Goal: Information Seeking & Learning: Find specific fact

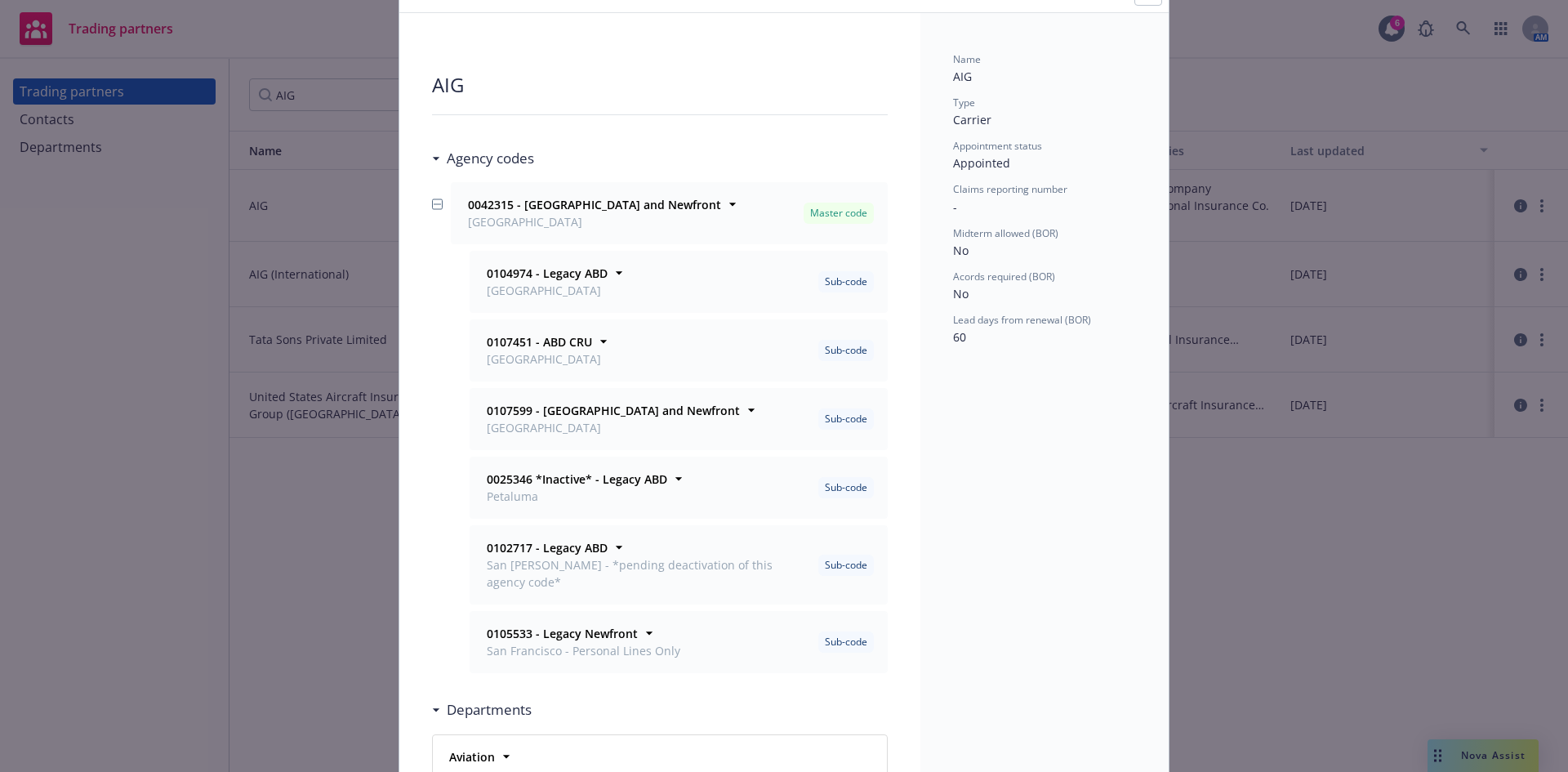
scroll to position [163, 0]
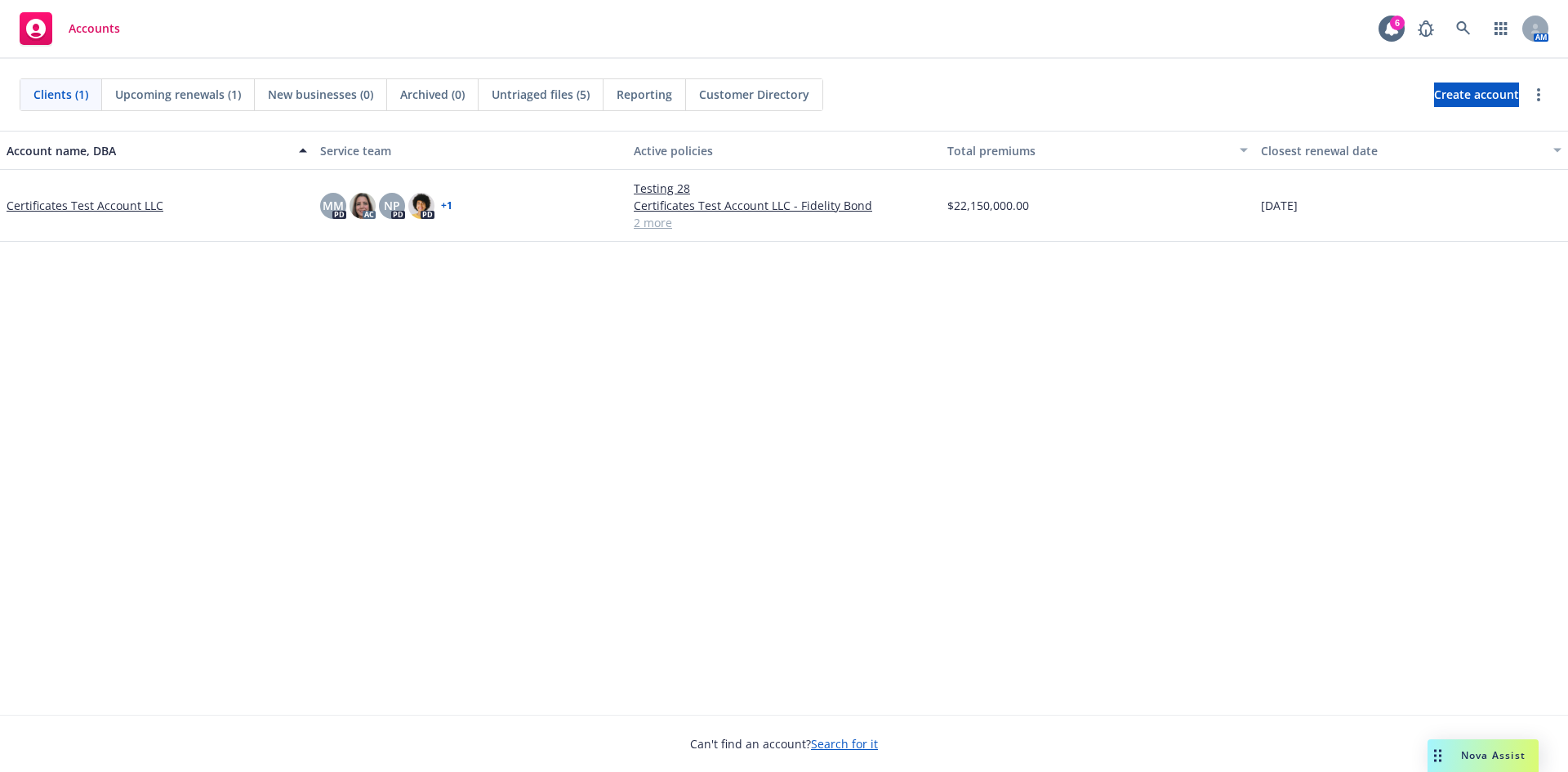
click at [137, 204] on link "Certificates Test Account LLC" at bounding box center [85, 205] width 157 height 17
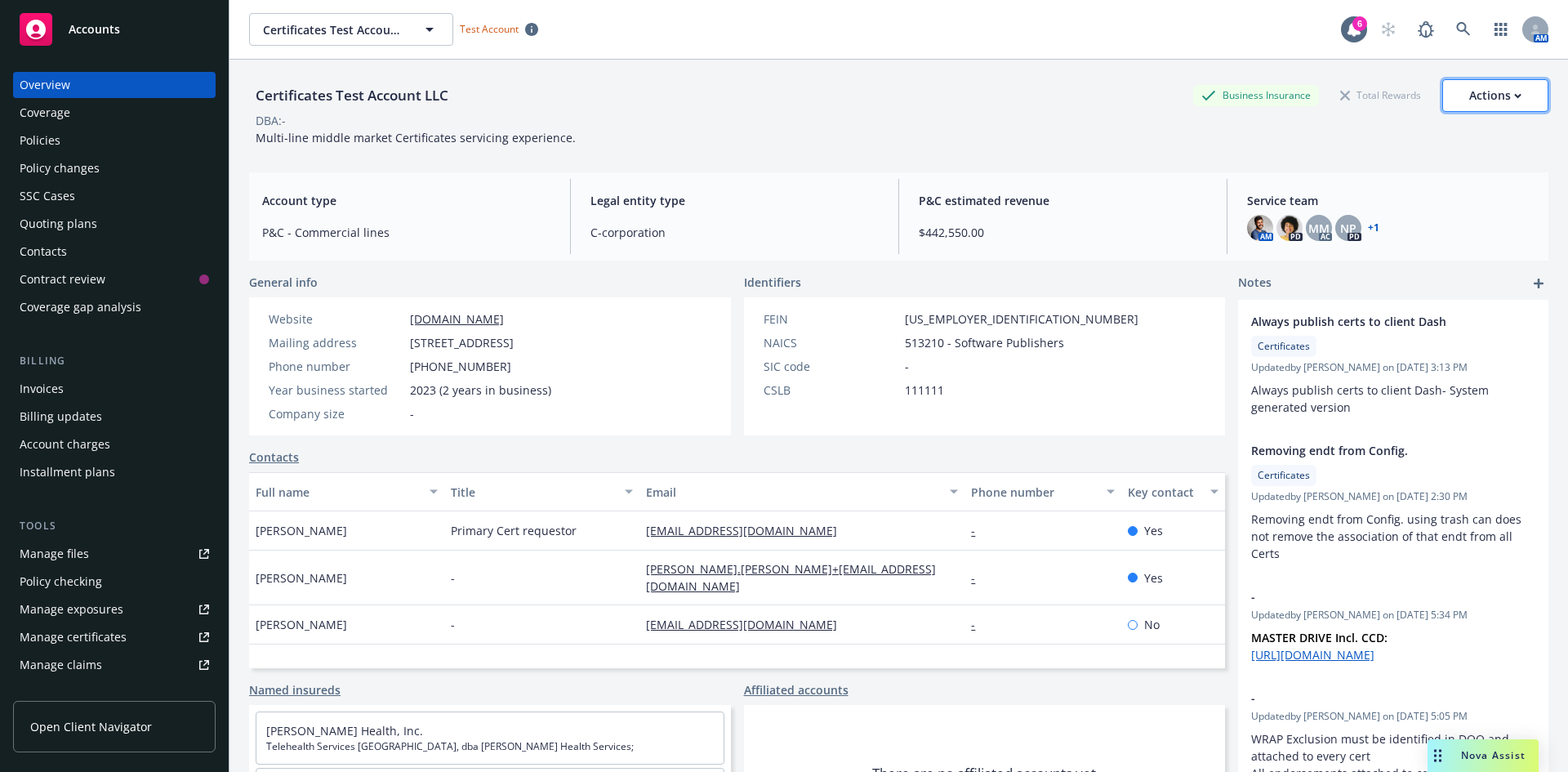
click at [1485, 94] on div "Actions" at bounding box center [1495, 96] width 52 height 31
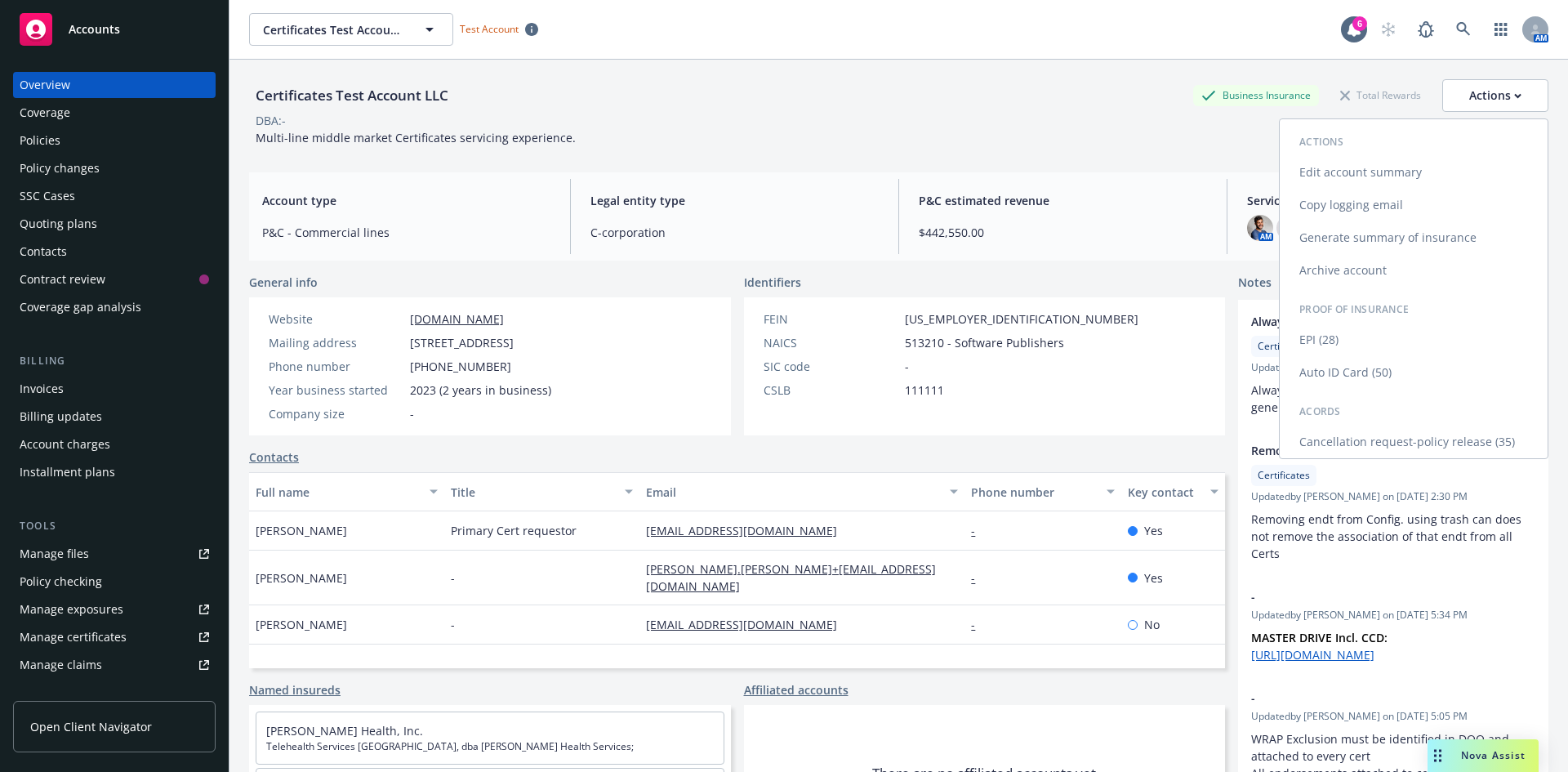
click at [1318, 344] on link "EPI (28)" at bounding box center [1414, 339] width 268 height 33
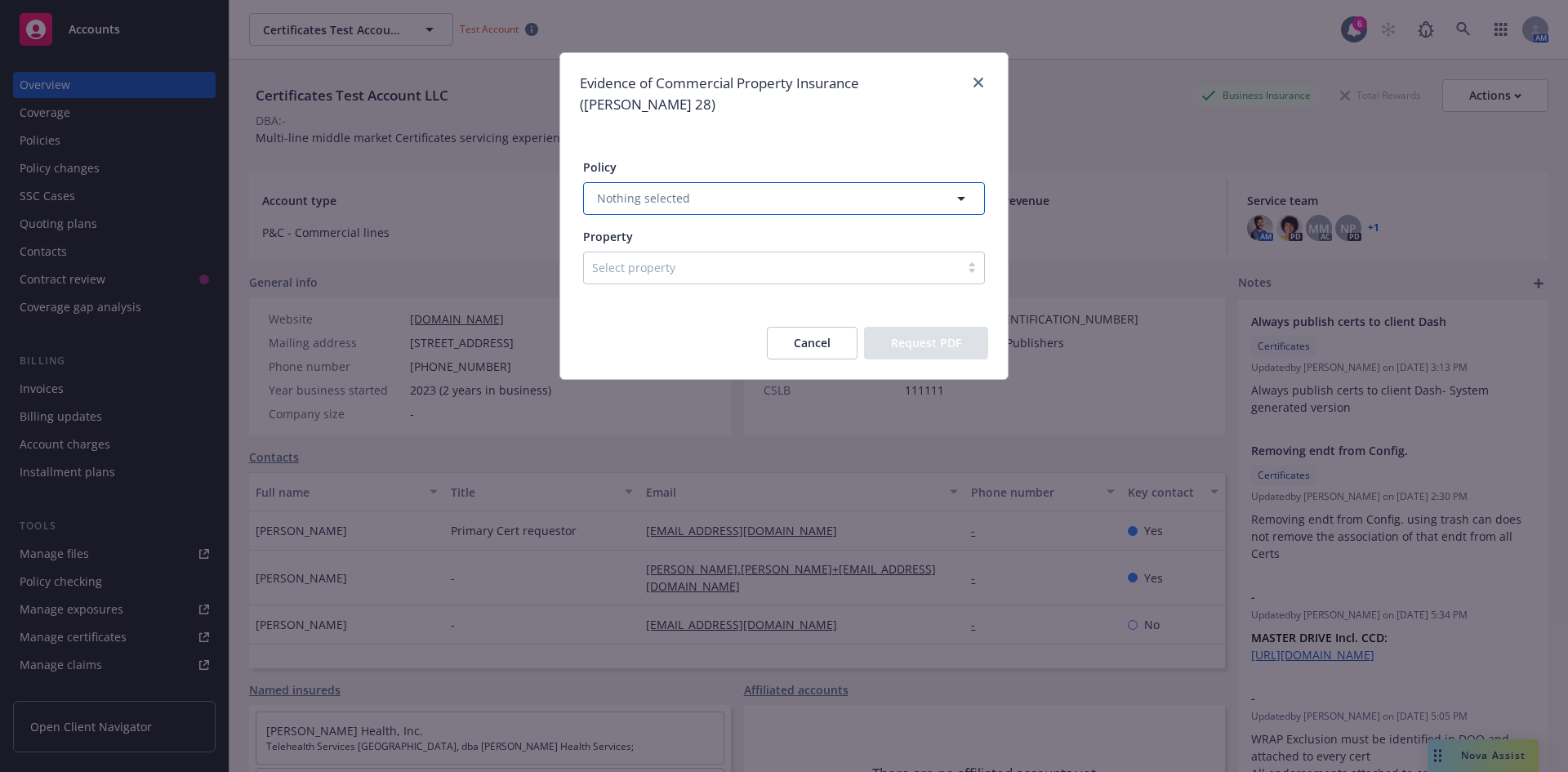
click at [702, 189] on button "Nothing selected" at bounding box center [784, 198] width 402 height 33
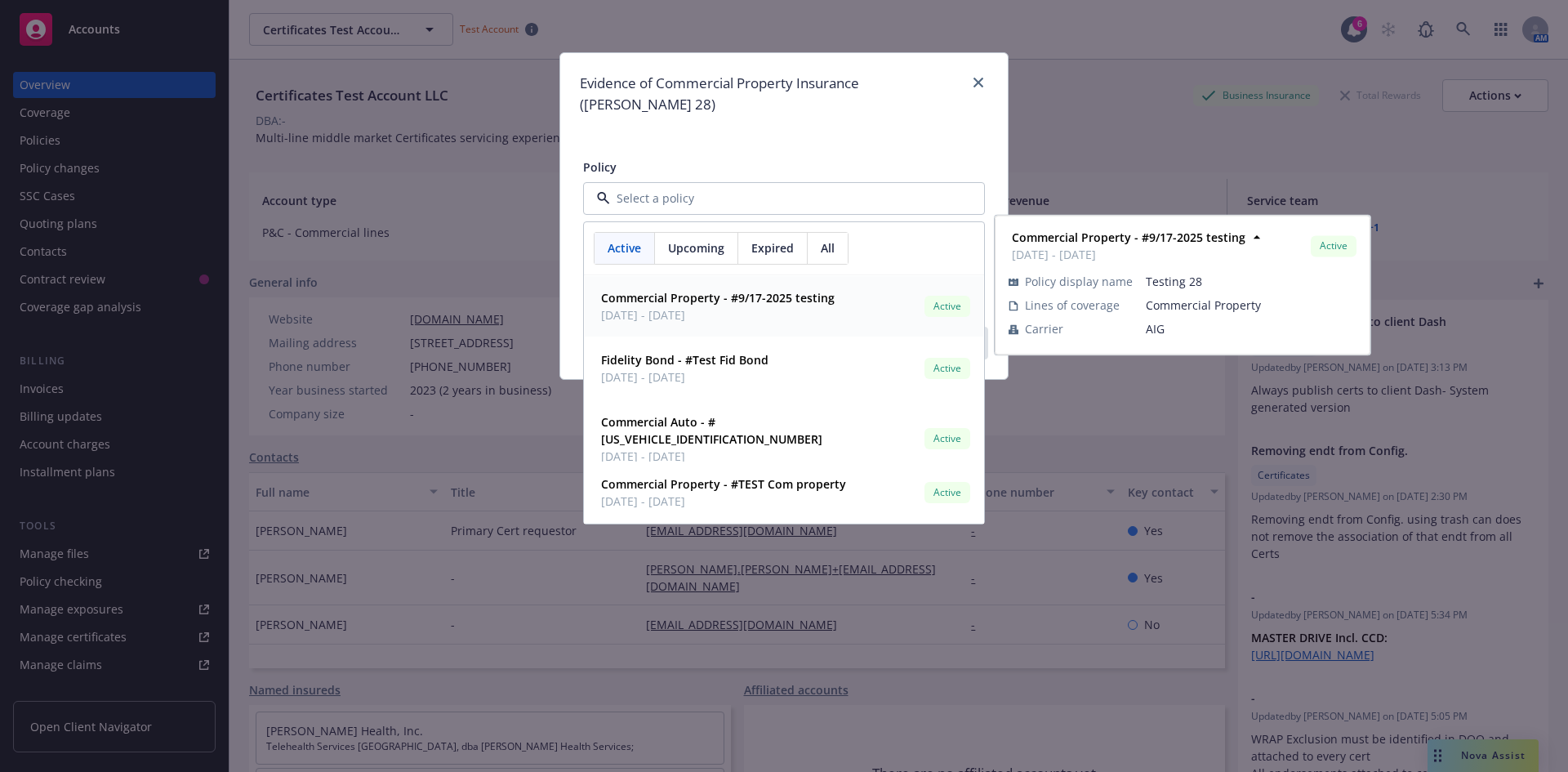
drag, startPoint x: 691, startPoint y: 281, endPoint x: 689, endPoint y: 289, distance: 8.2
click at [691, 290] on strong "Commercial Property - #9/17-2025 testing" at bounding box center [717, 298] width 234 height 16
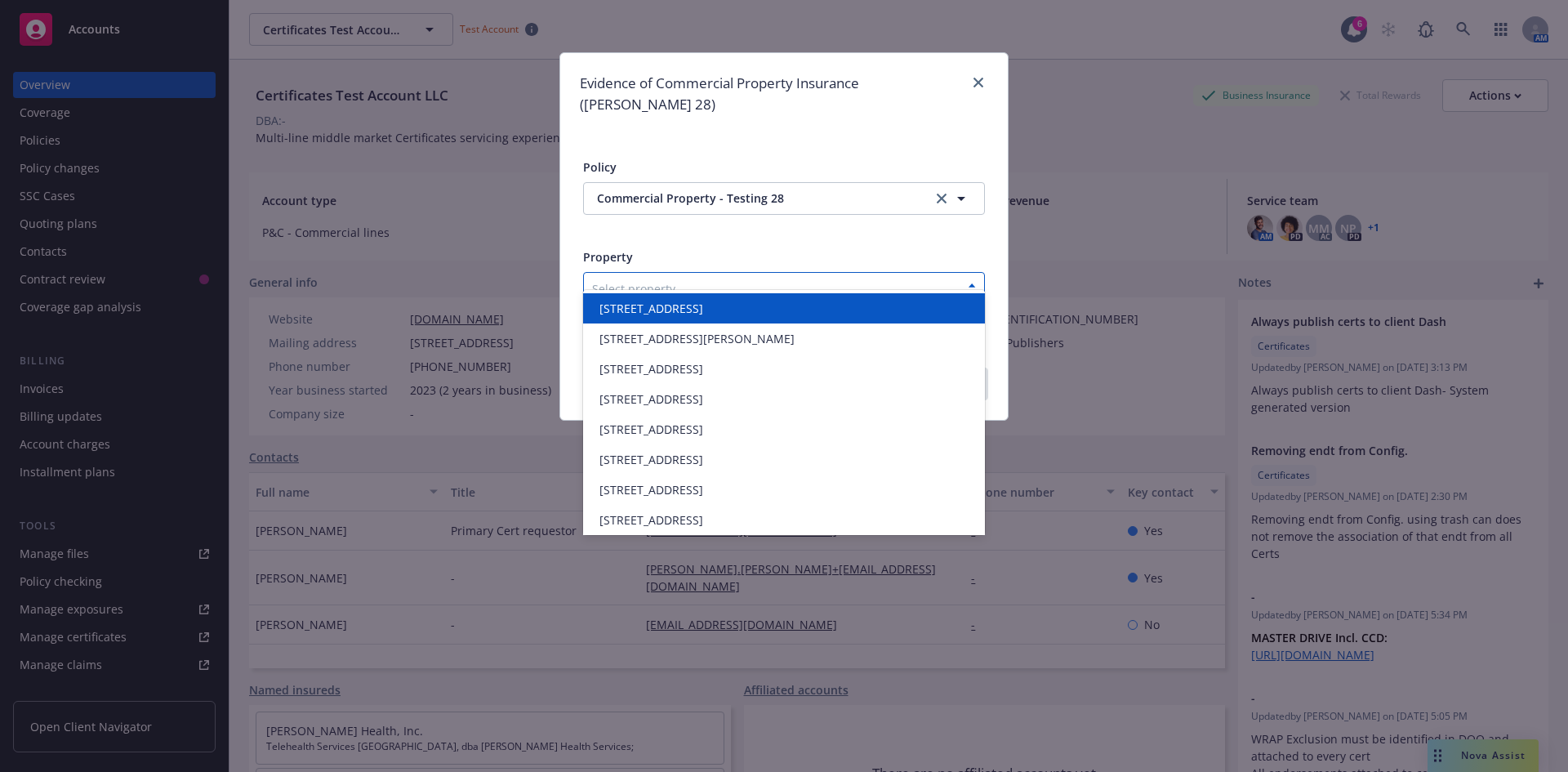
click at [691, 277] on div "Select property" at bounding box center [772, 288] width 375 height 26
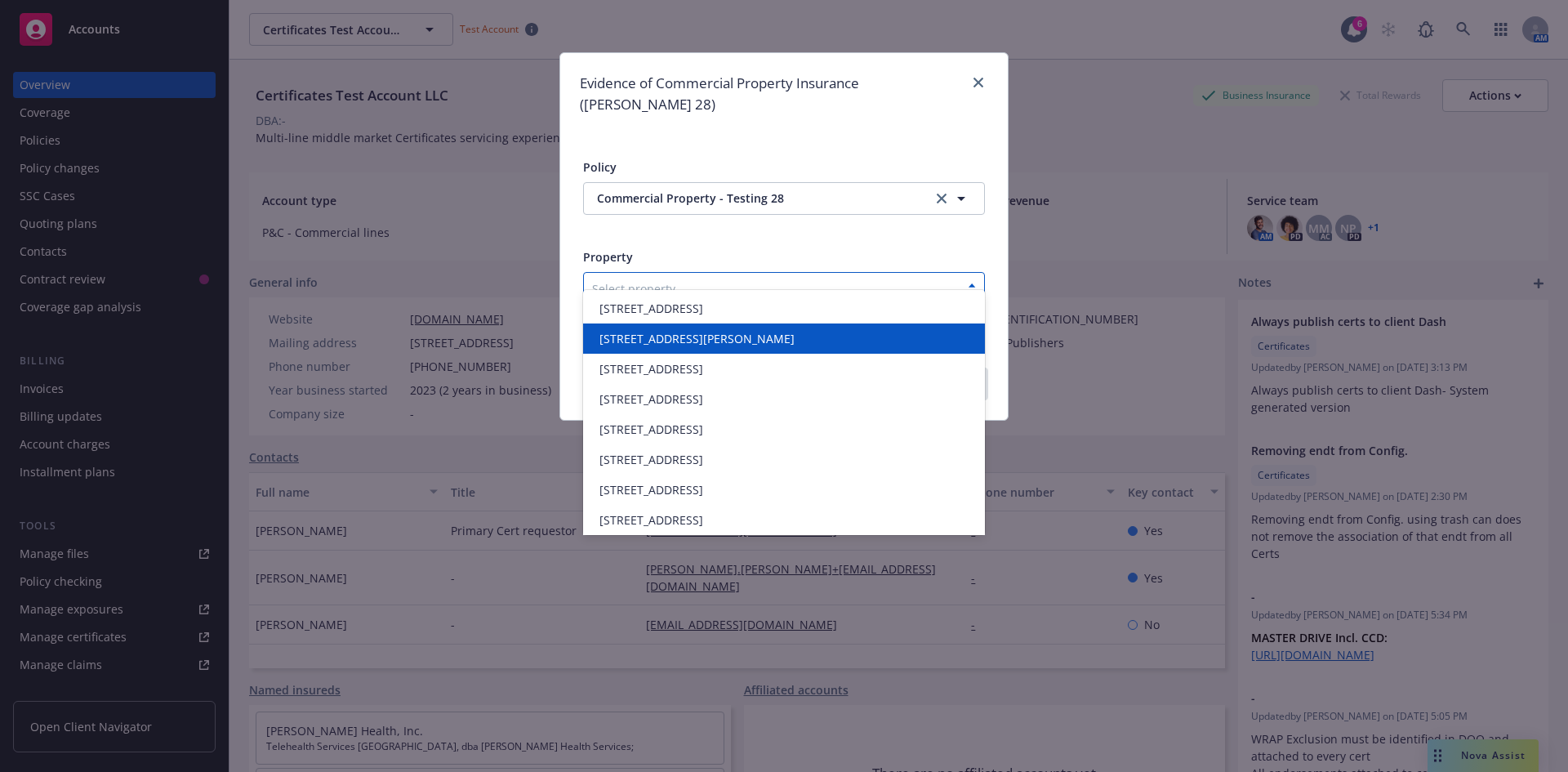
click at [676, 329] on div "[STREET_ADDRESS][PERSON_NAME]" at bounding box center [784, 339] width 402 height 30
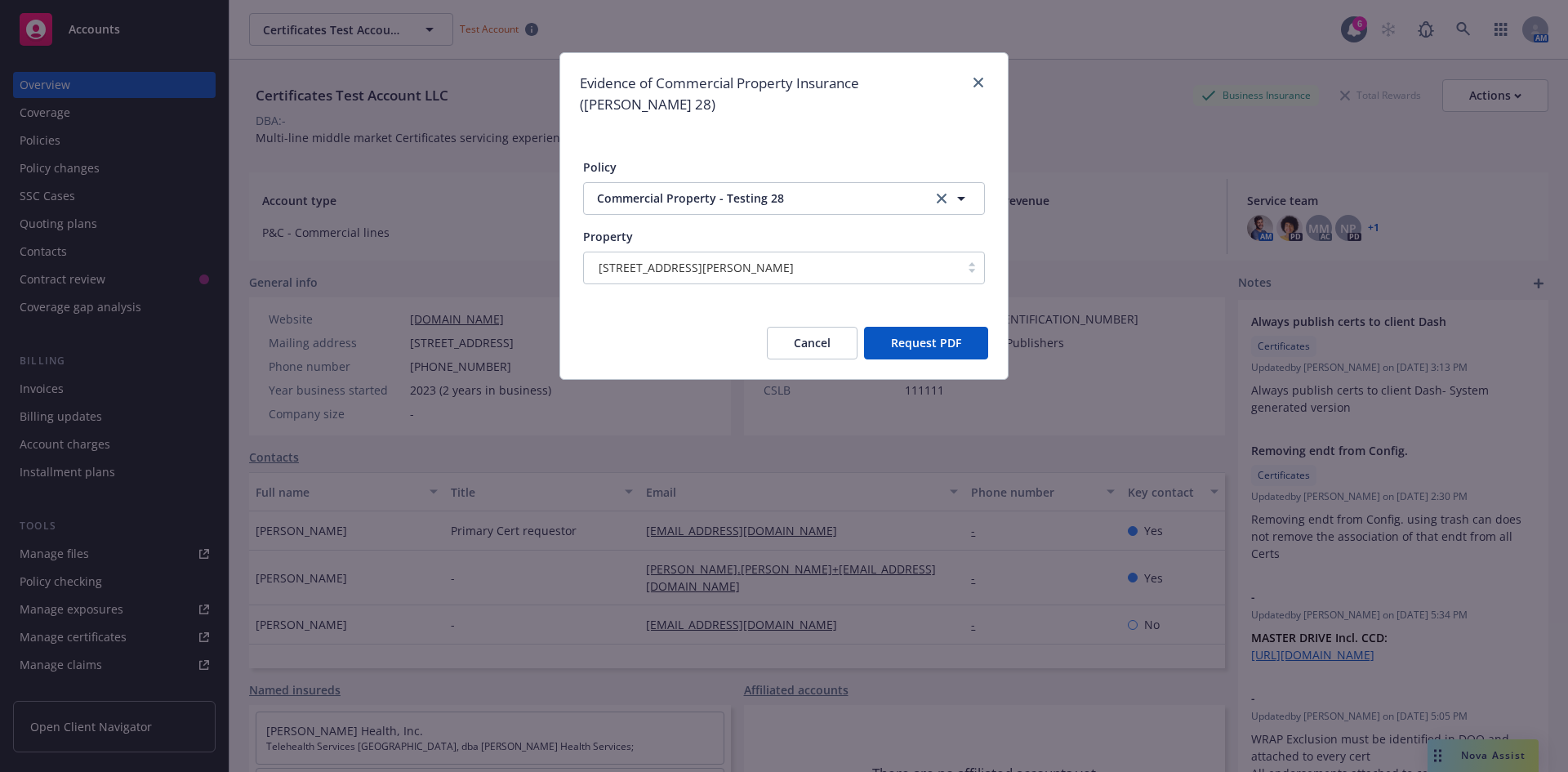
click at [941, 329] on button "Request PDF" at bounding box center [926, 343] width 124 height 33
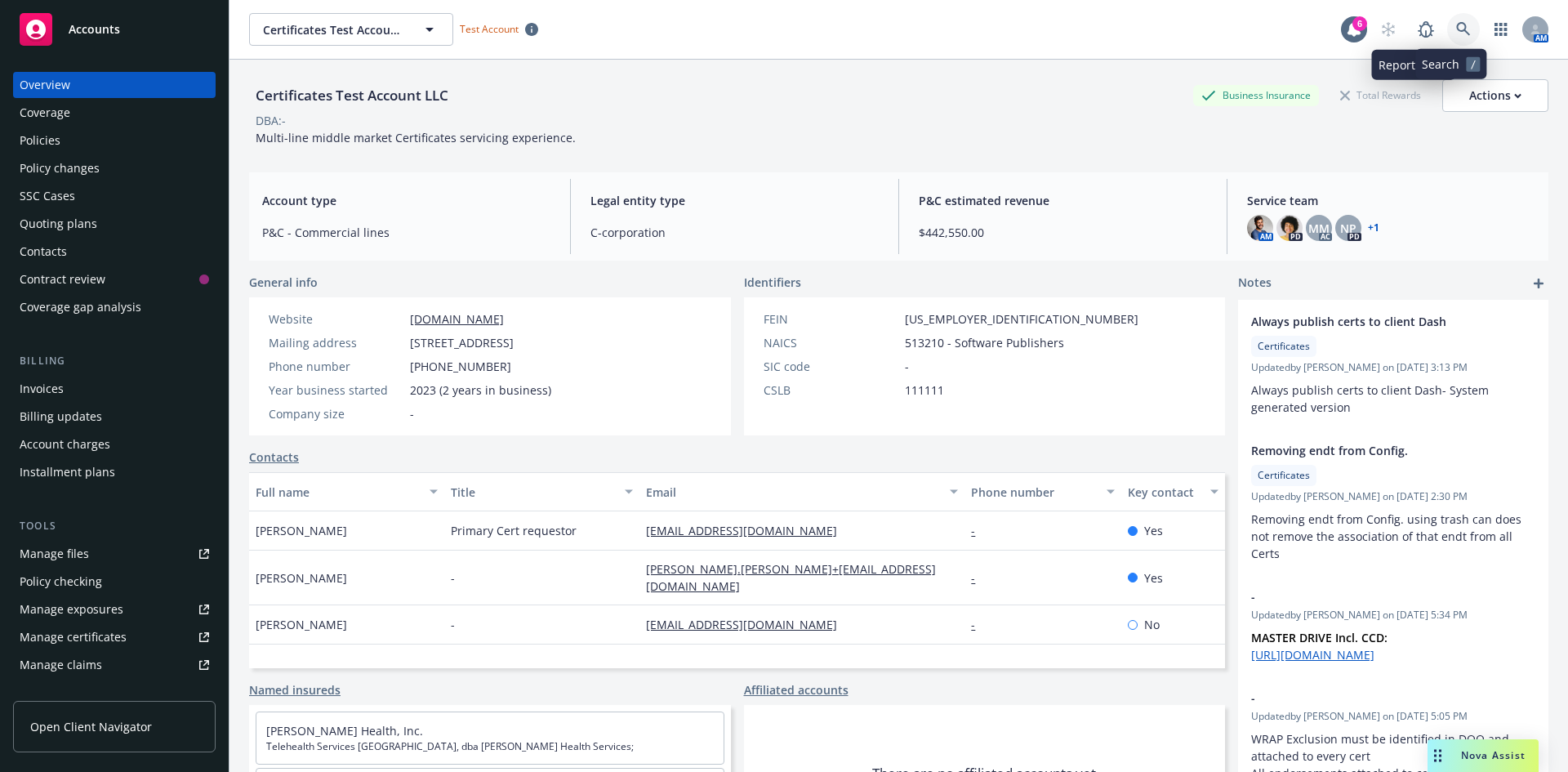
click at [1447, 20] on link at bounding box center [1463, 29] width 33 height 33
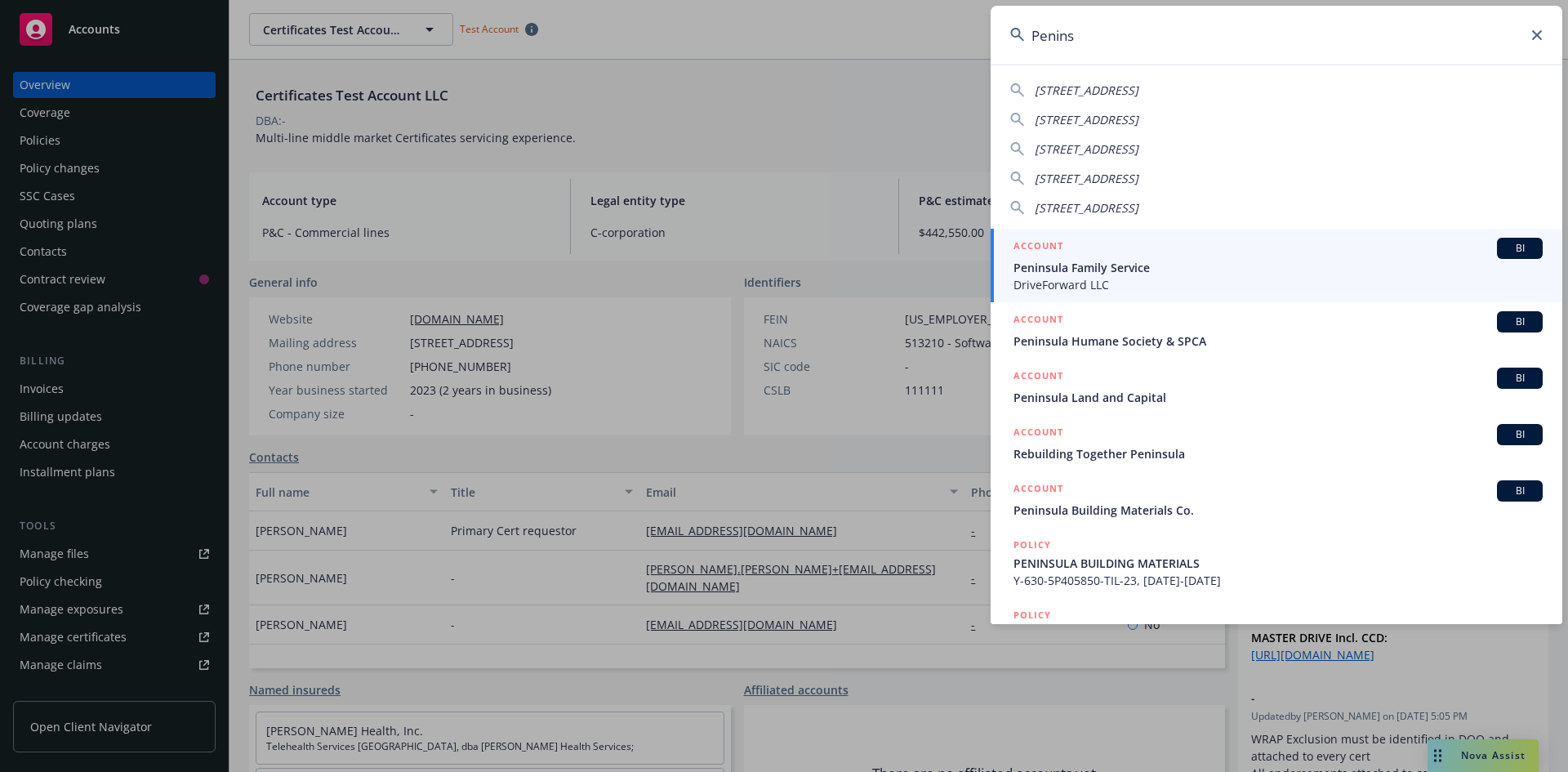
type input "Penins"
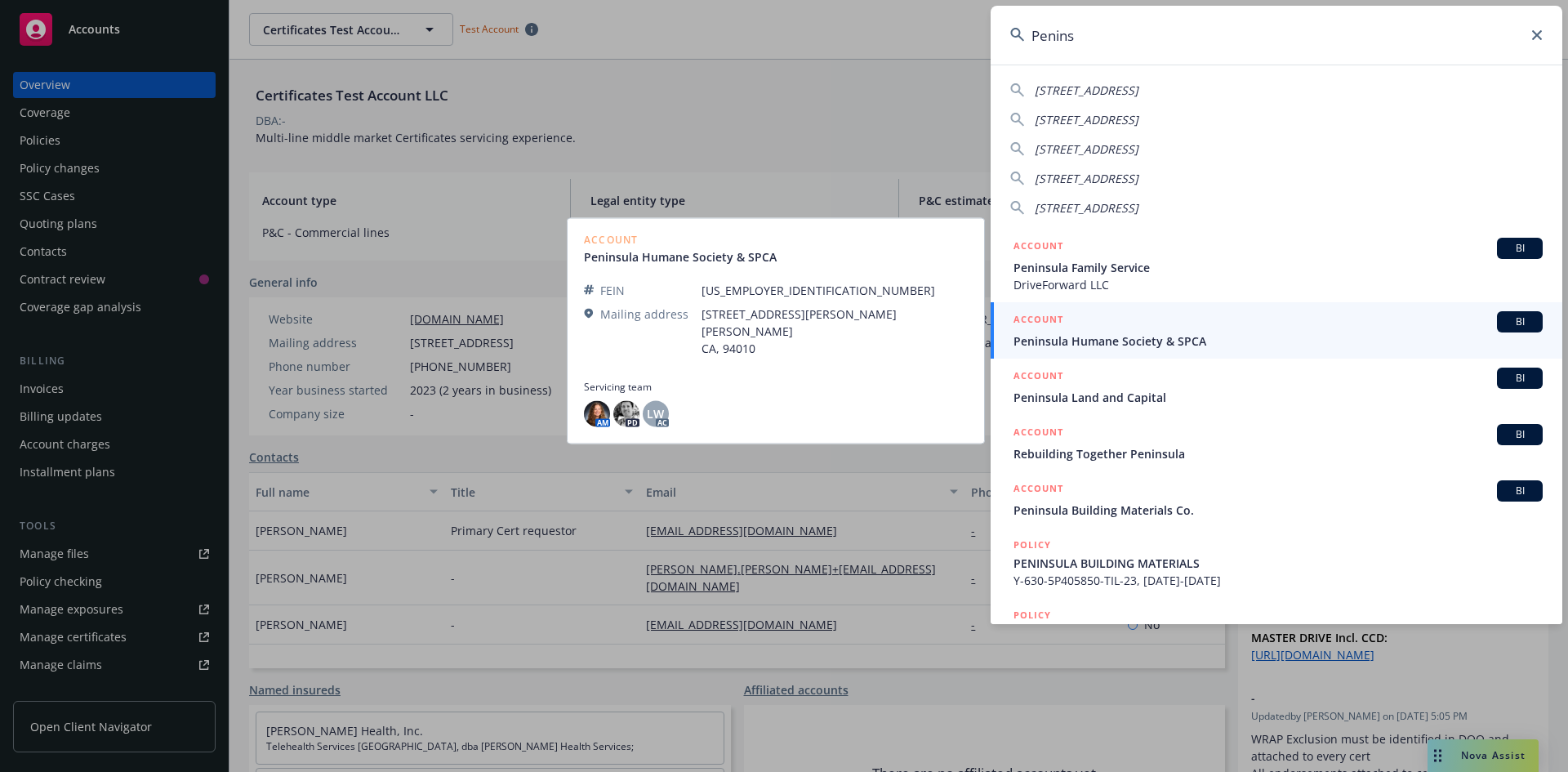
click at [1221, 342] on span "Peninsula Humane Society & SPCA" at bounding box center [1278, 341] width 530 height 17
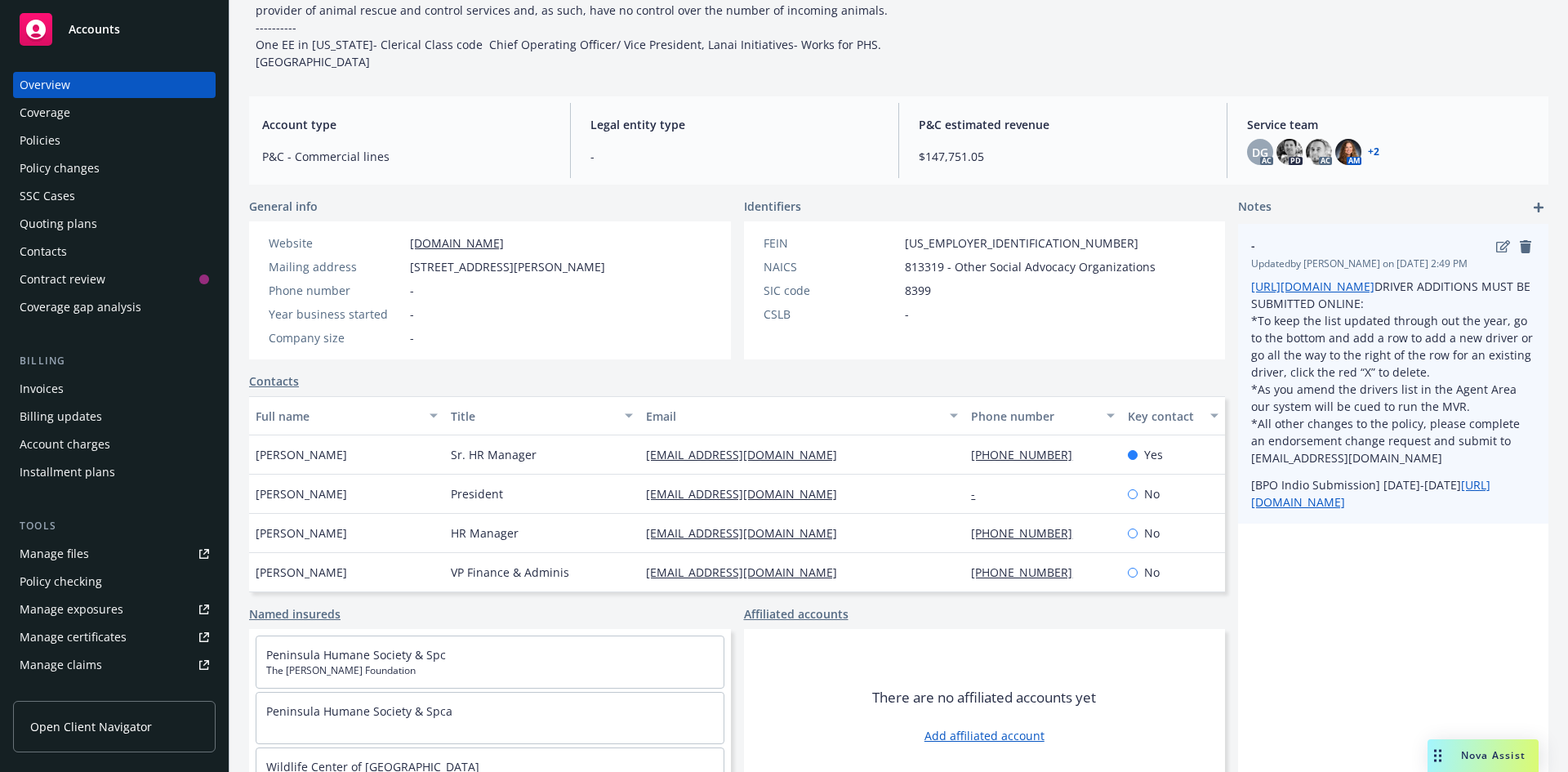
scroll to position [261, 0]
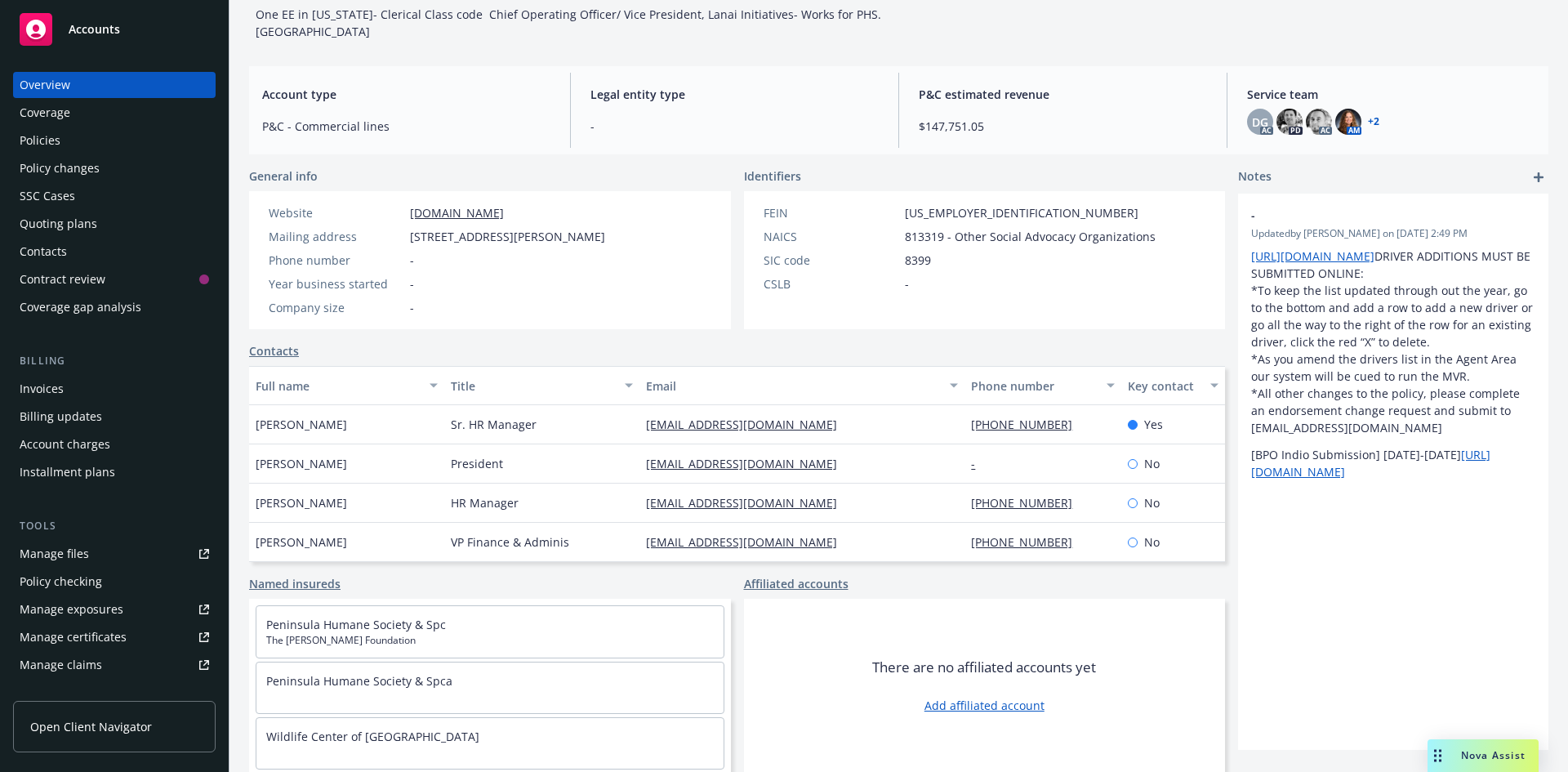
click at [114, 133] on div "Policies" at bounding box center [114, 140] width 189 height 26
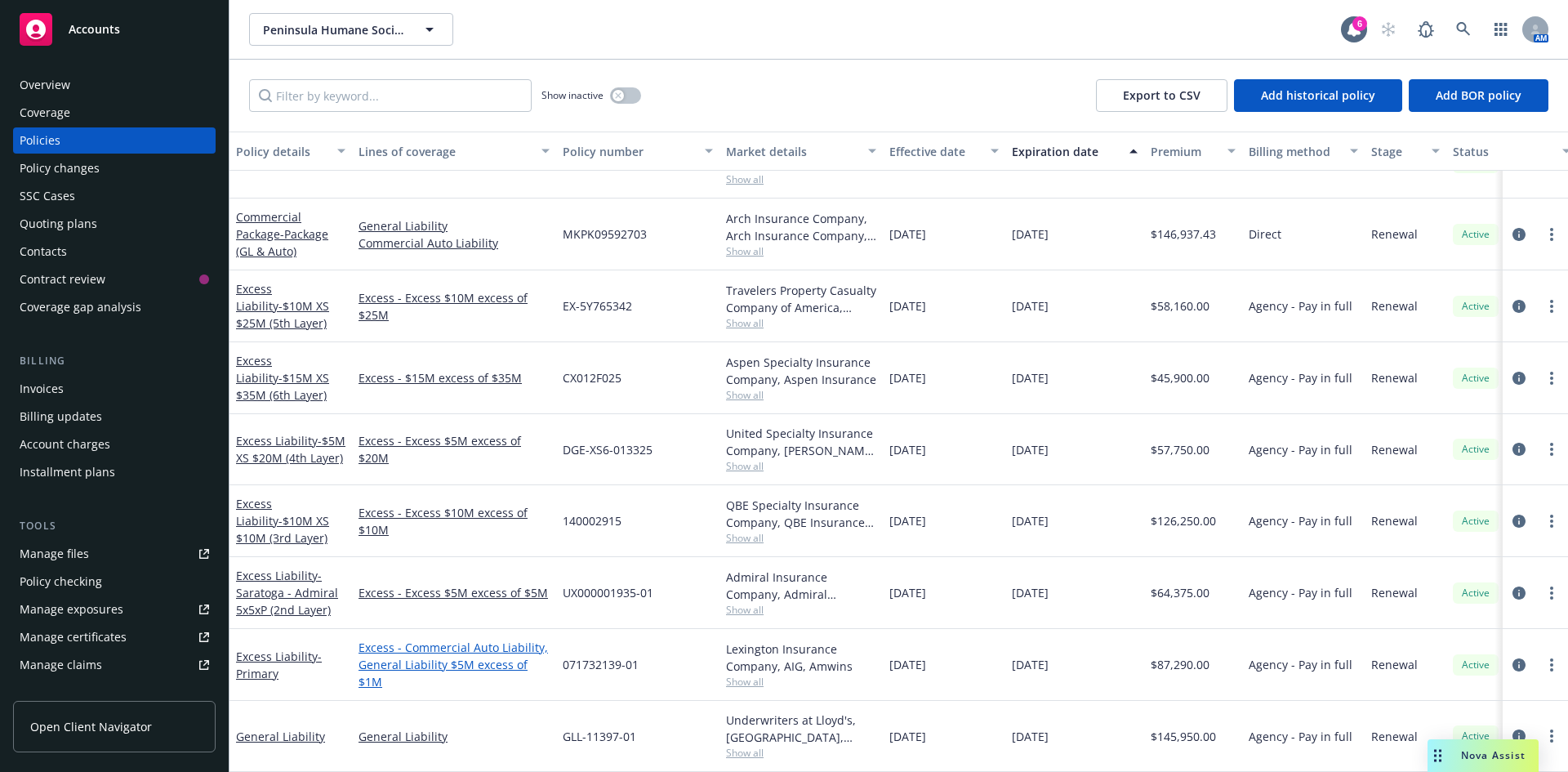
scroll to position [650, 0]
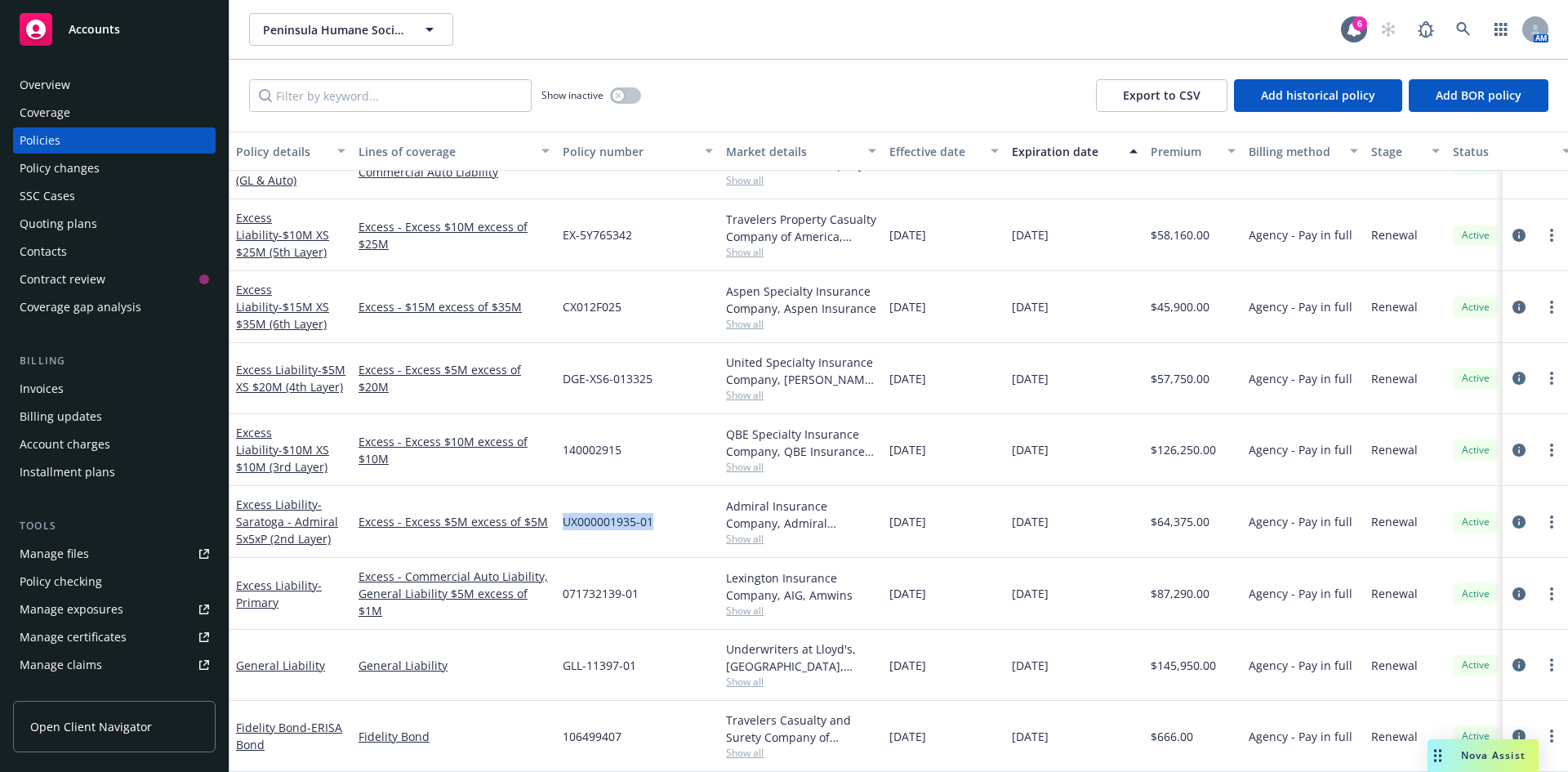
drag, startPoint x: 561, startPoint y: 509, endPoint x: 655, endPoint y: 505, distance: 94.1
click at [655, 505] on div "UX000001935-01" at bounding box center [638, 522] width 163 height 72
copy span "UX000001935-01"
drag, startPoint x: 566, startPoint y: 579, endPoint x: 644, endPoint y: 578, distance: 78.0
click at [644, 578] on div "071732139-01" at bounding box center [638, 594] width 163 height 72
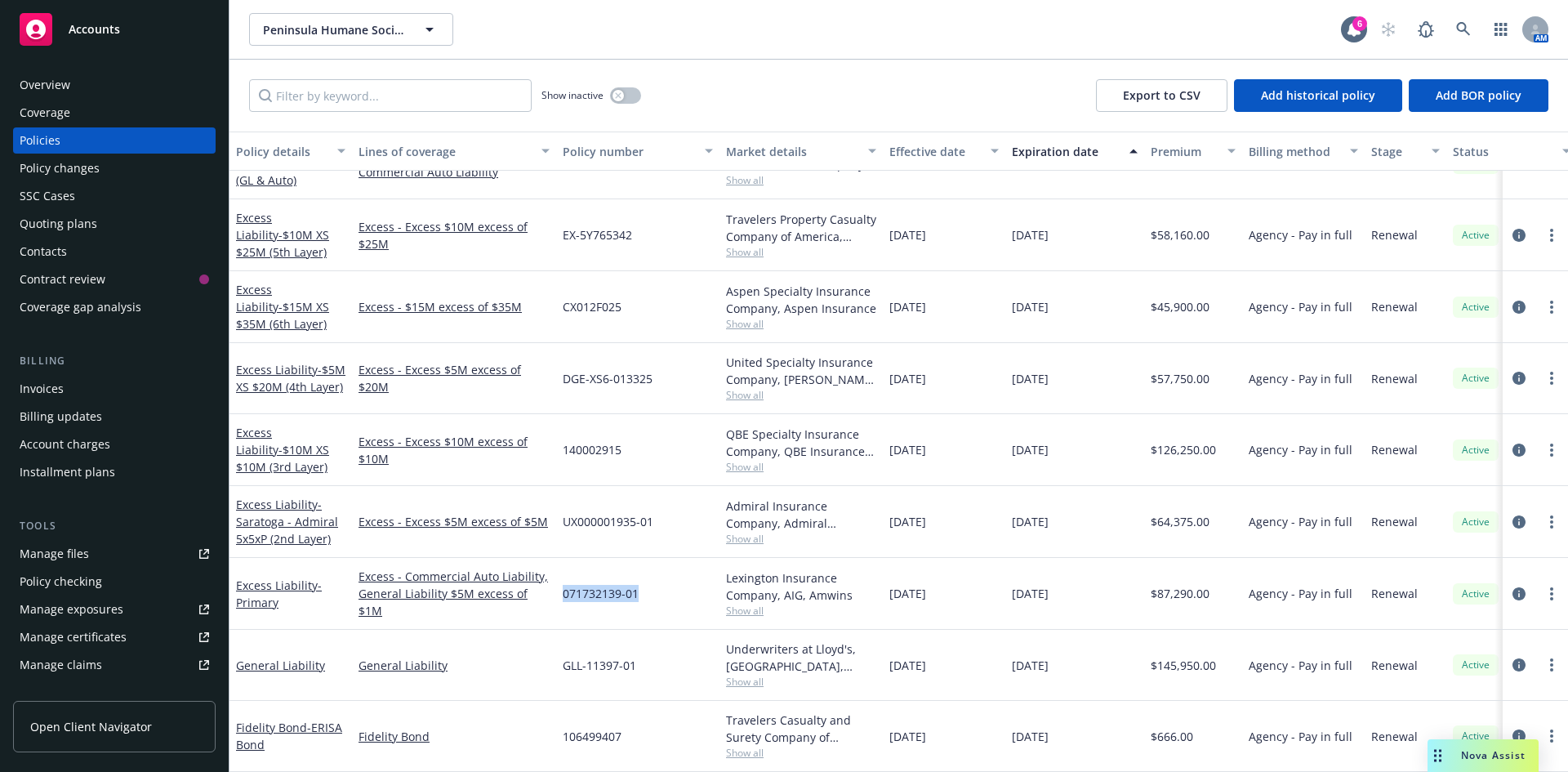
copy span "071732139-01"
drag, startPoint x: 561, startPoint y: 655, endPoint x: 633, endPoint y: 653, distance: 72.0
click at [633, 653] on div "GLL-11397-01" at bounding box center [638, 665] width 163 height 71
copy span "GLL-11397-01"
drag, startPoint x: 558, startPoint y: 509, endPoint x: 658, endPoint y: 509, distance: 100.0
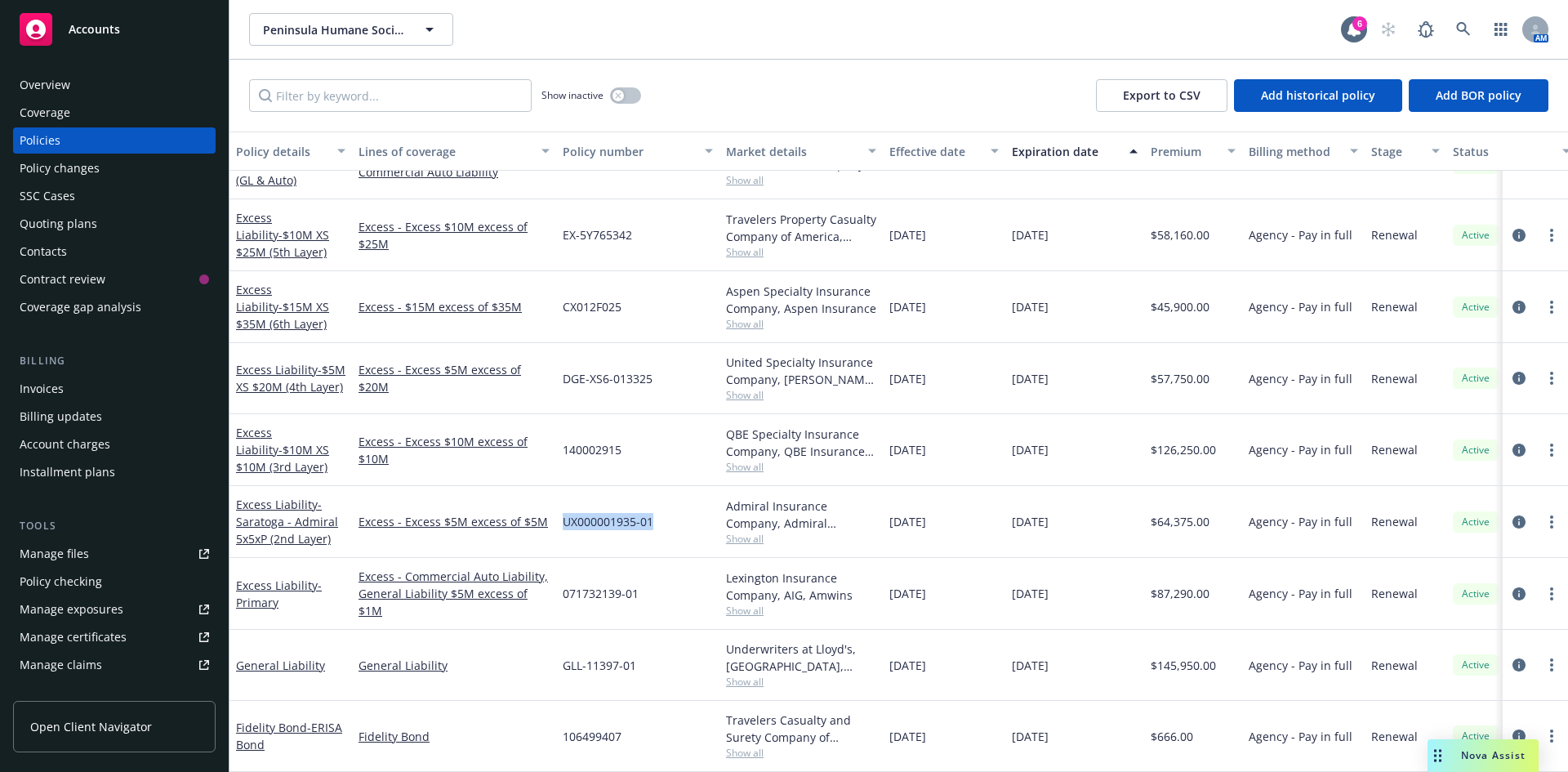
click at [658, 509] on div "UX000001935-01" at bounding box center [638, 522] width 163 height 72
copy span "UX000001935-01"
click at [587, 531] on div "UX000001935-01" at bounding box center [638, 522] width 163 height 72
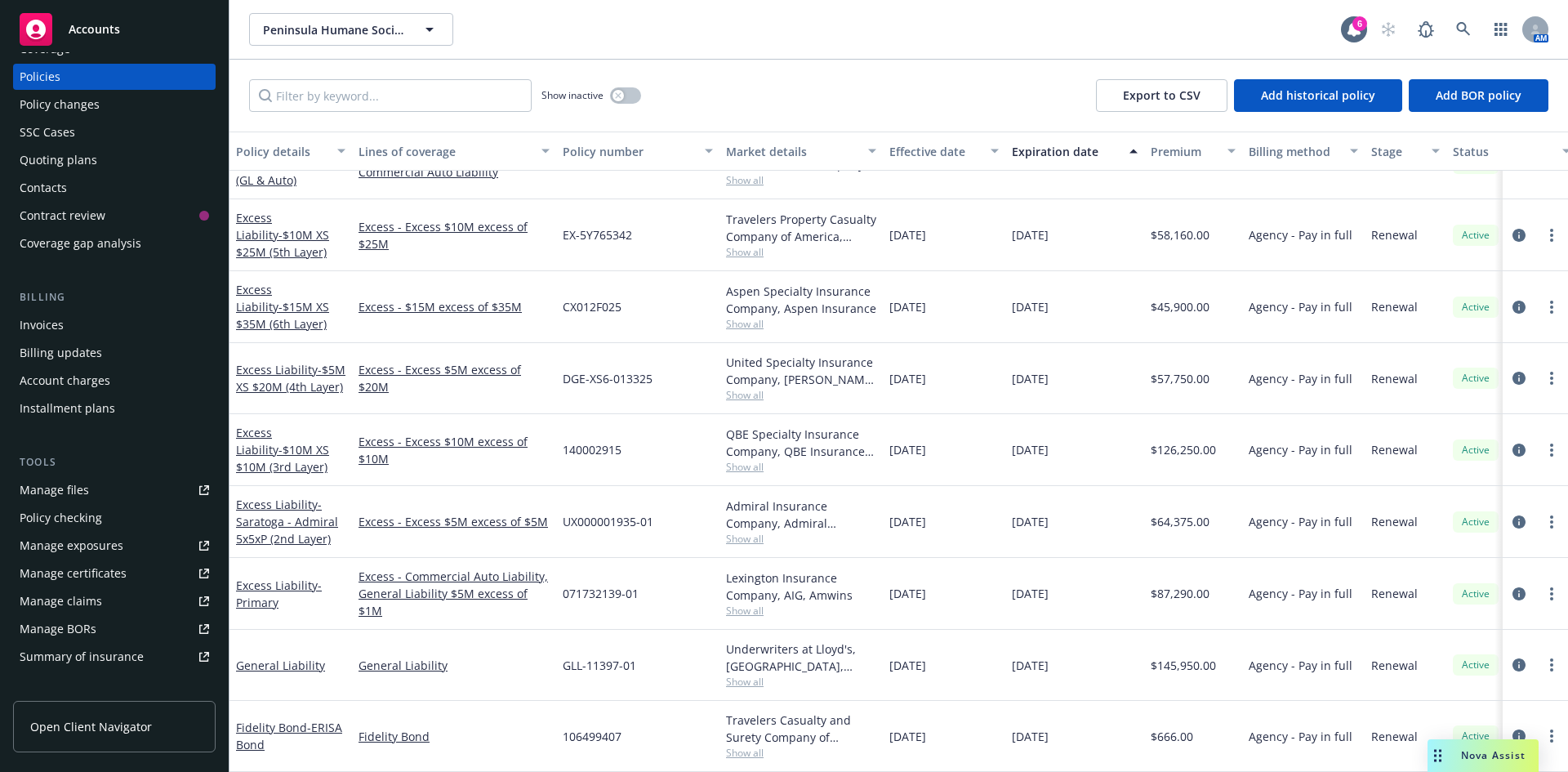
scroll to position [81, 0]
